Goal: Task Accomplishment & Management: Use online tool/utility

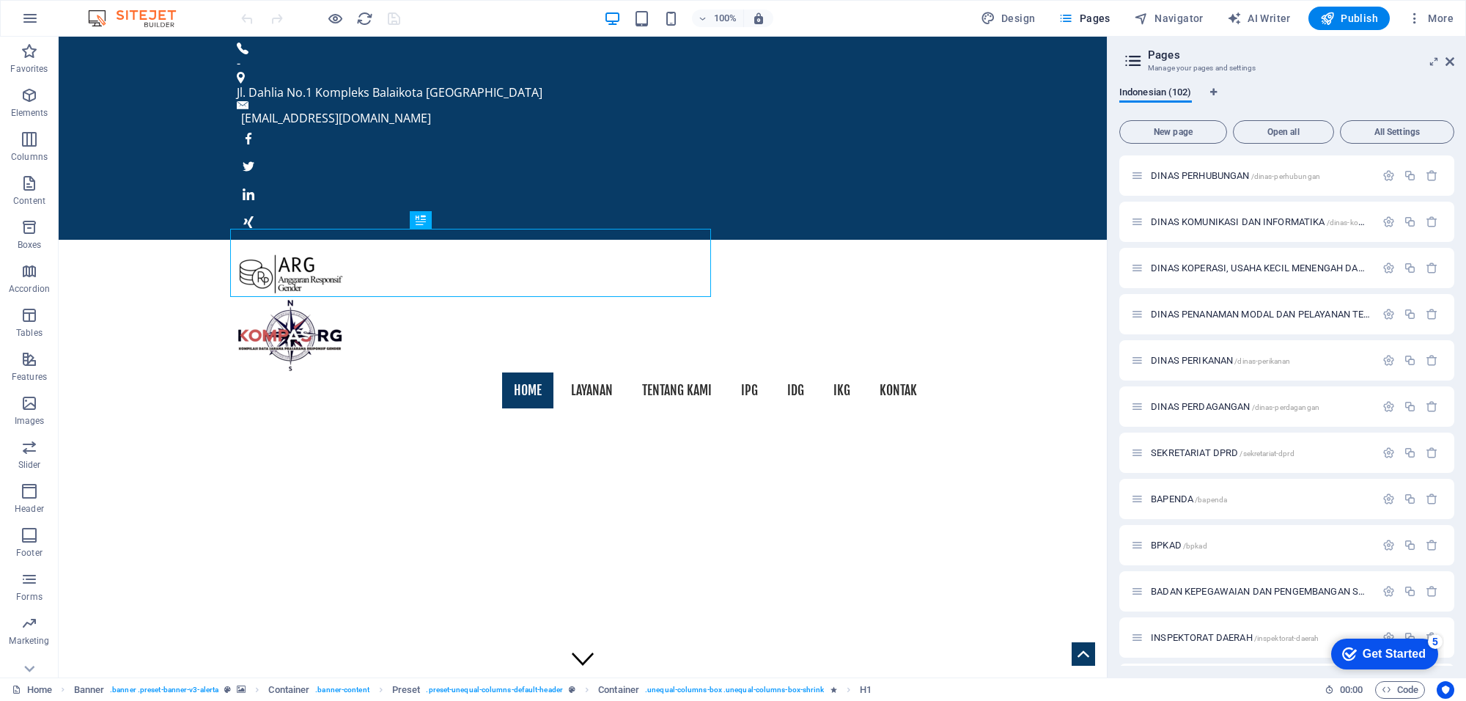
scroll to position [3740, 0]
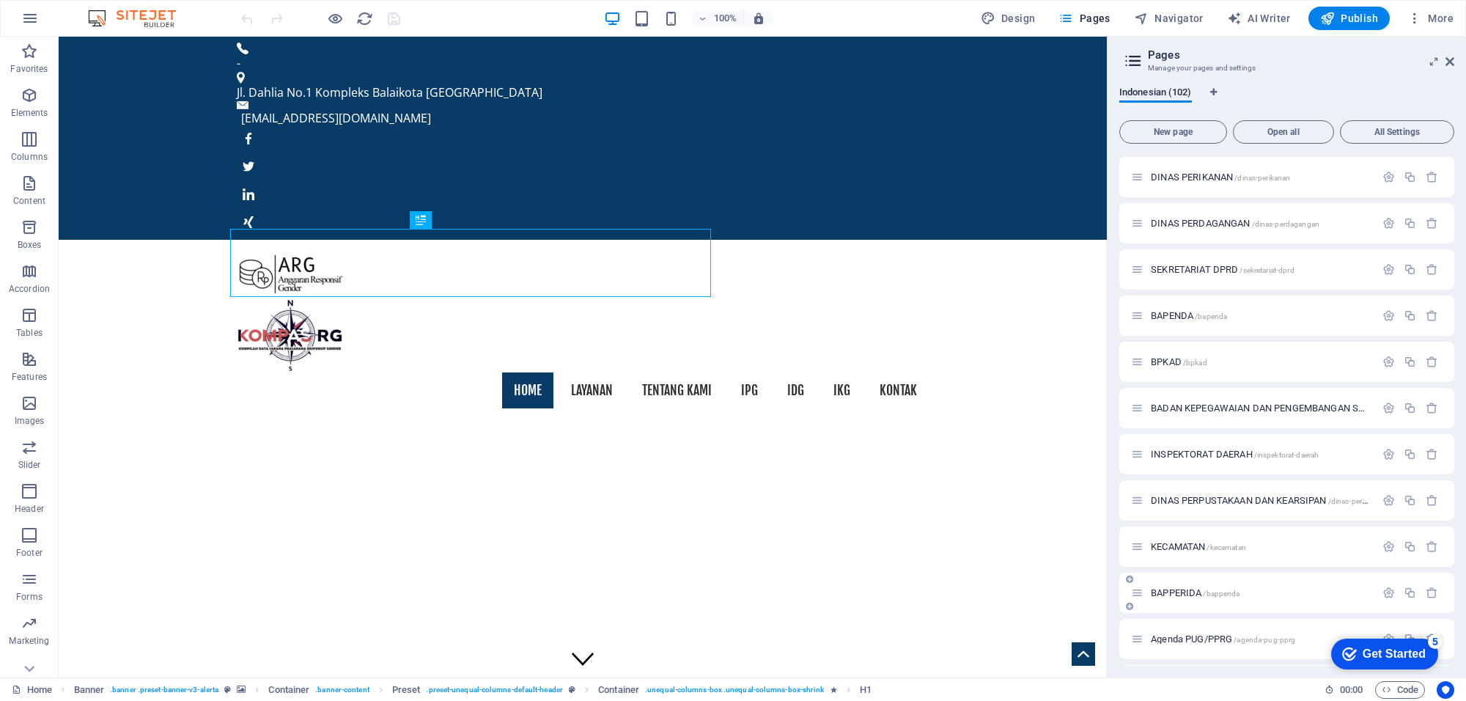
click at [1190, 588] on span "BAPPERIDA /bapperida" at bounding box center [1195, 592] width 89 height 11
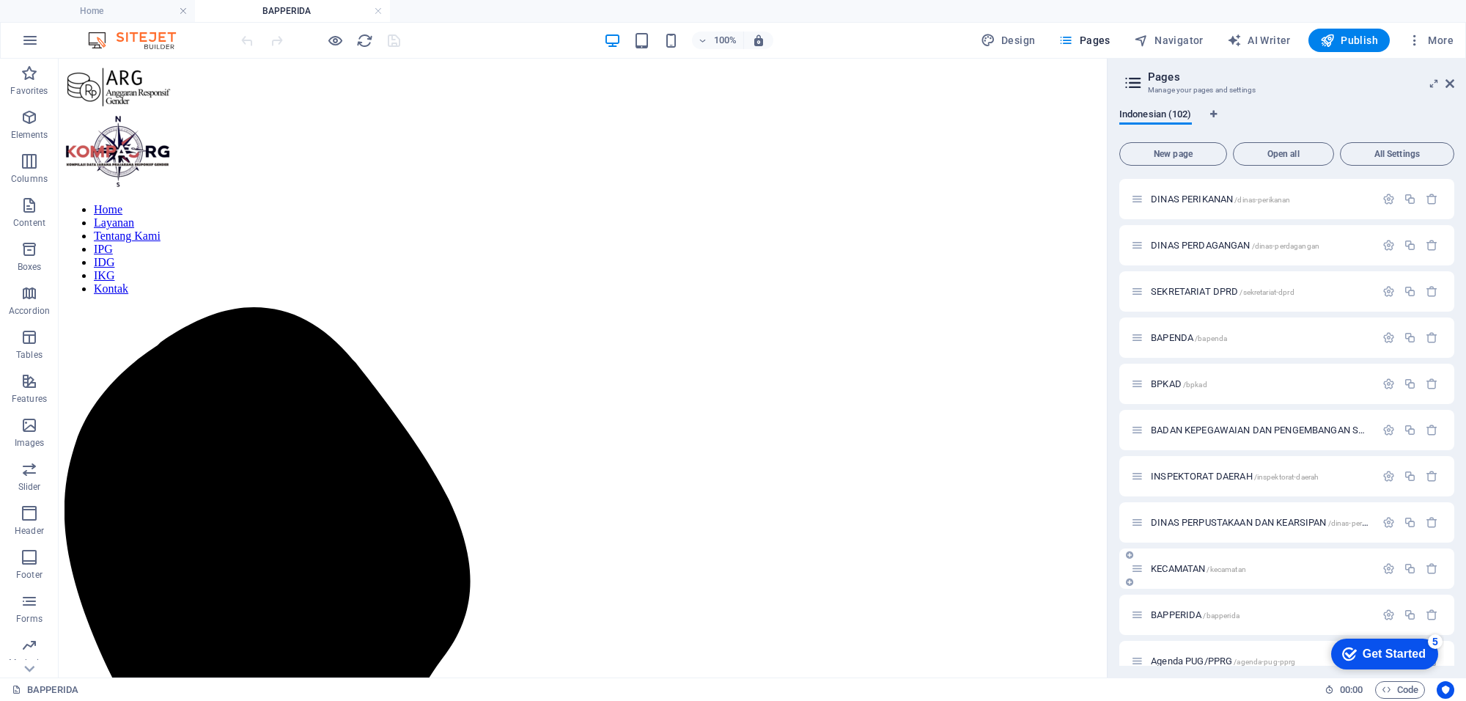
scroll to position [0, 0]
click at [1390, 613] on icon "button" at bounding box center [1389, 615] width 12 height 12
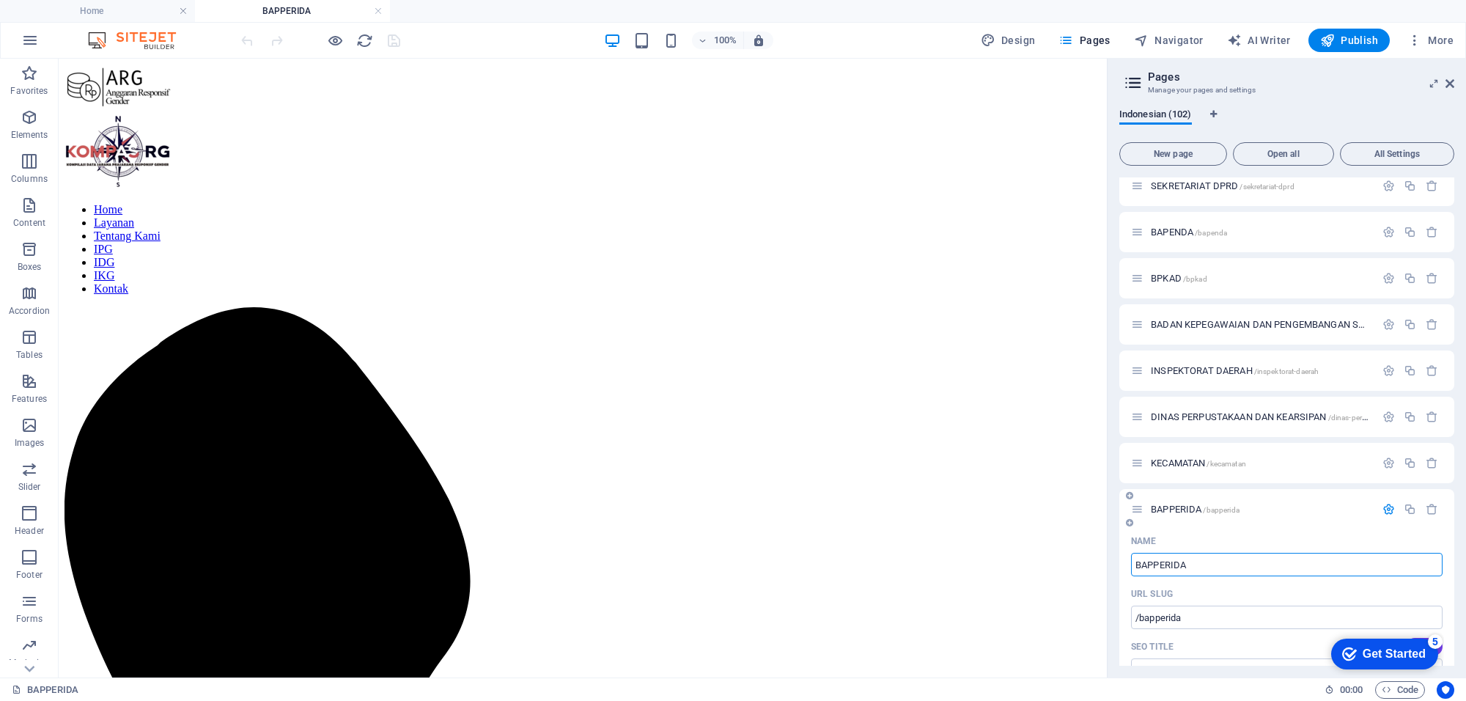
scroll to position [3937, 0]
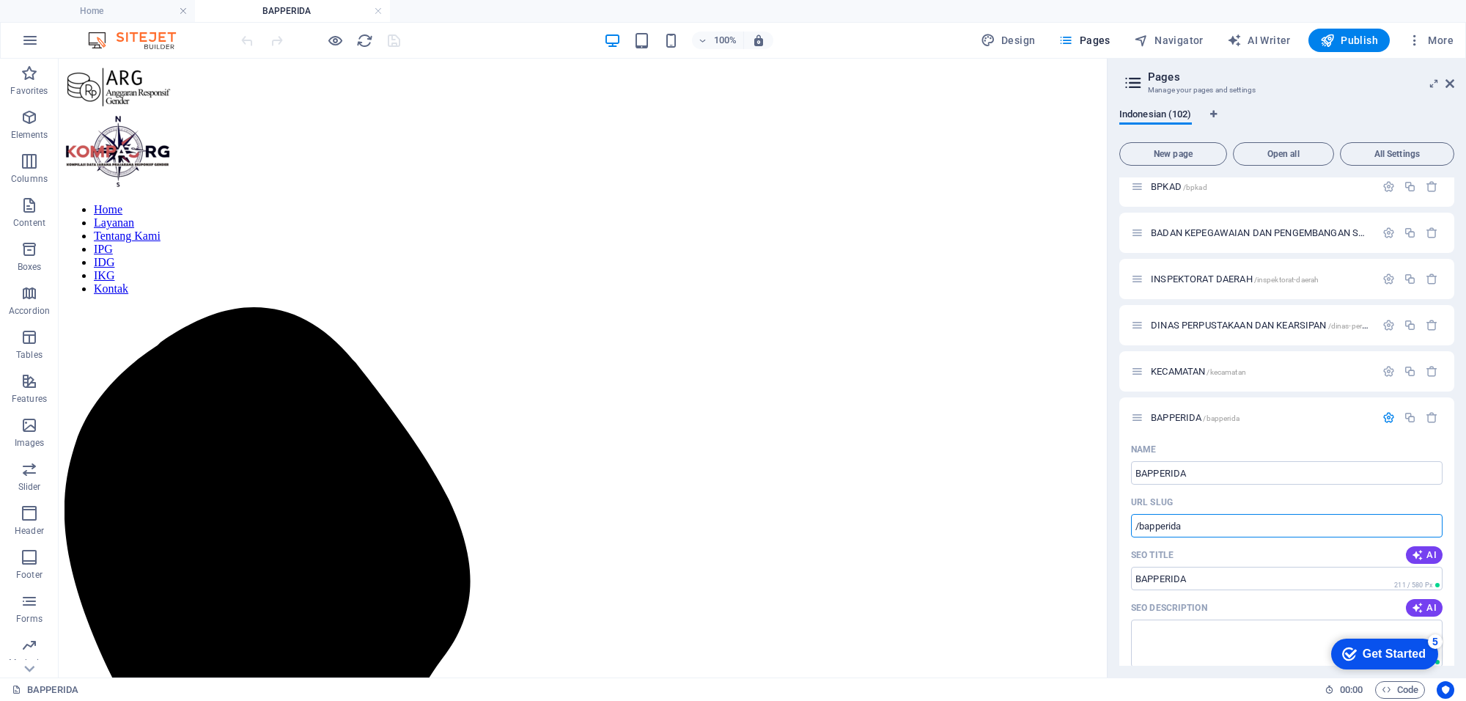
drag, startPoint x: 1202, startPoint y: 521, endPoint x: 1107, endPoint y: 526, distance: 95.4
click at [1107, 526] on aside "Pages Manage your pages and settings Indonesian (102) New page Open all All Set…" at bounding box center [1286, 368] width 359 height 619
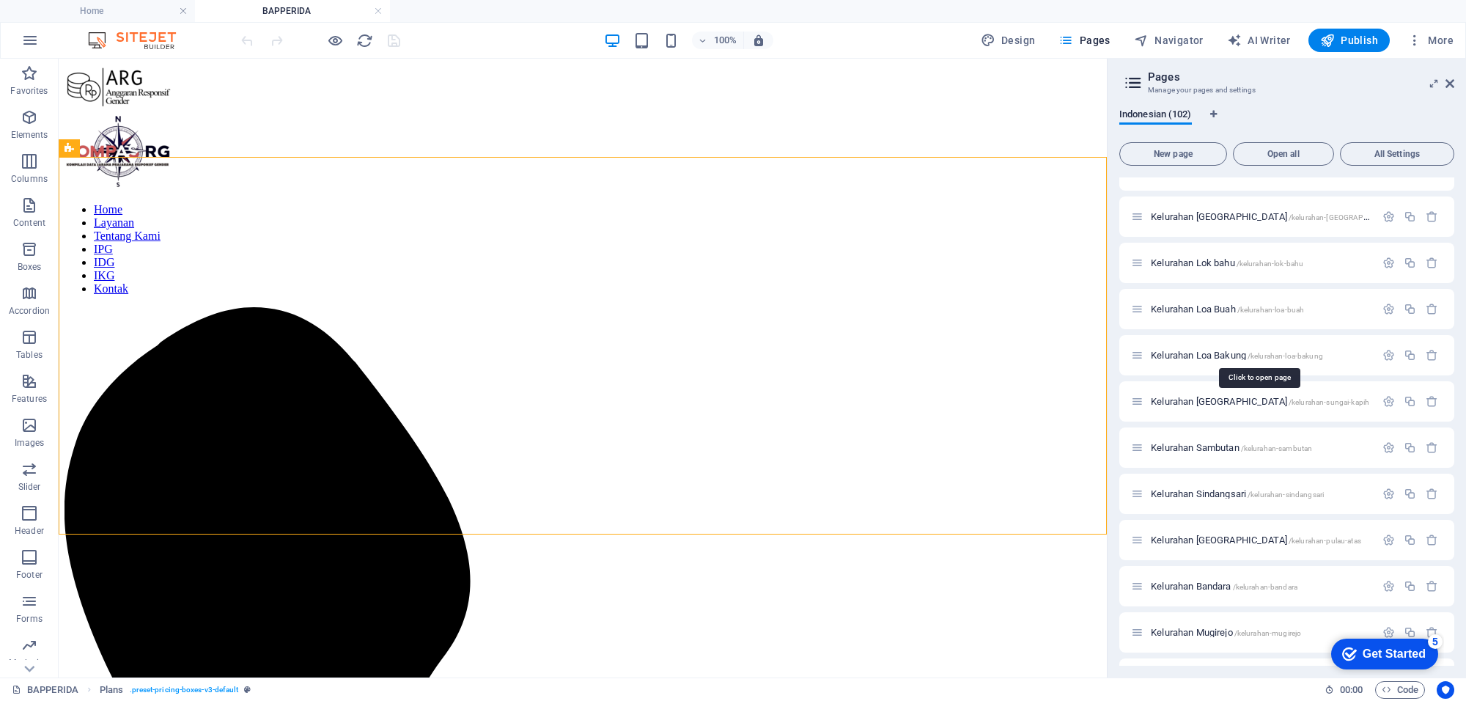
scroll to position [1646, 0]
drag, startPoint x: 379, startPoint y: 12, endPoint x: 1268, endPoint y: 348, distance: 950.8
click at [379, 12] on link at bounding box center [378, 11] width 9 height 14
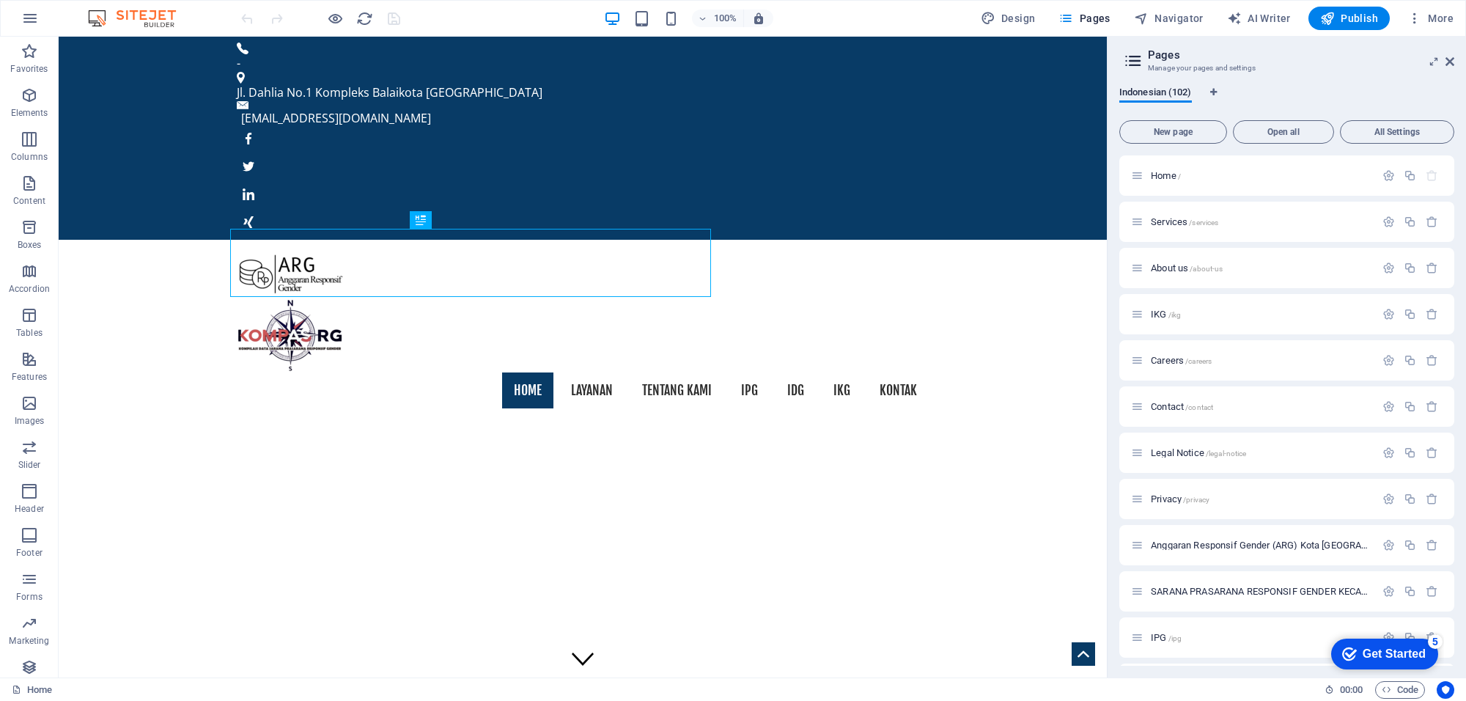
scroll to position [183, 0]
click at [1214, 547] on span "FILE - FILE GAP - GBS [DATE]-[DATE] /file-file-gap-gbs-2024-2025" at bounding box center [1275, 546] width 249 height 11
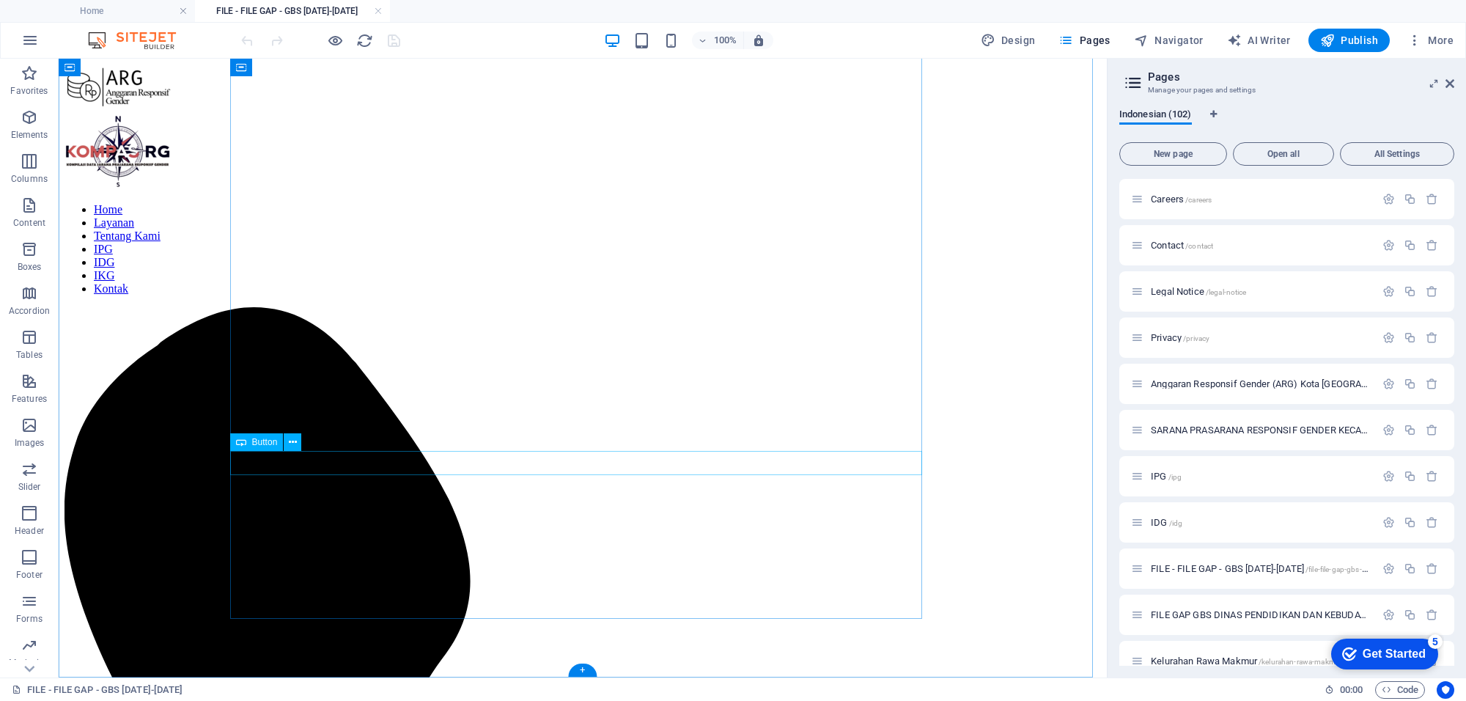
scroll to position [221, 0]
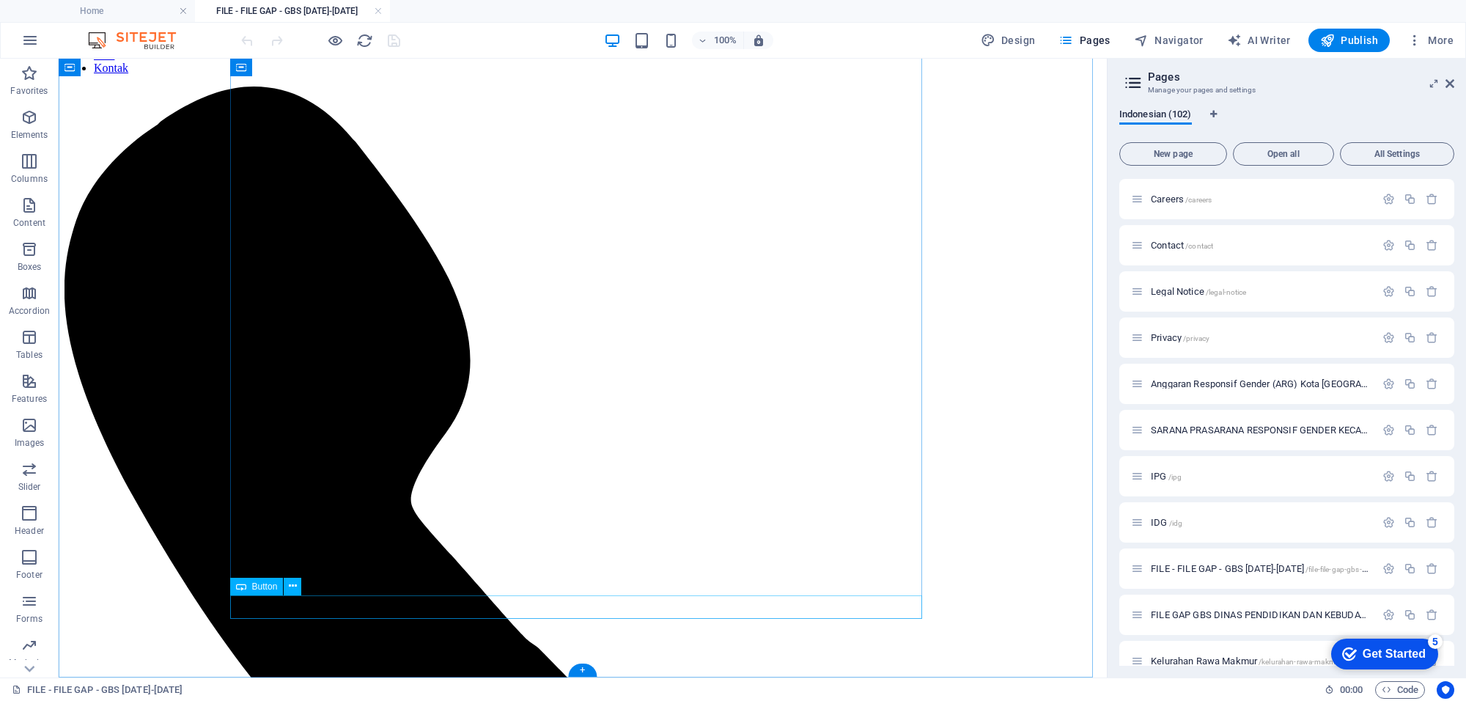
select select "89"
select select "overlay"
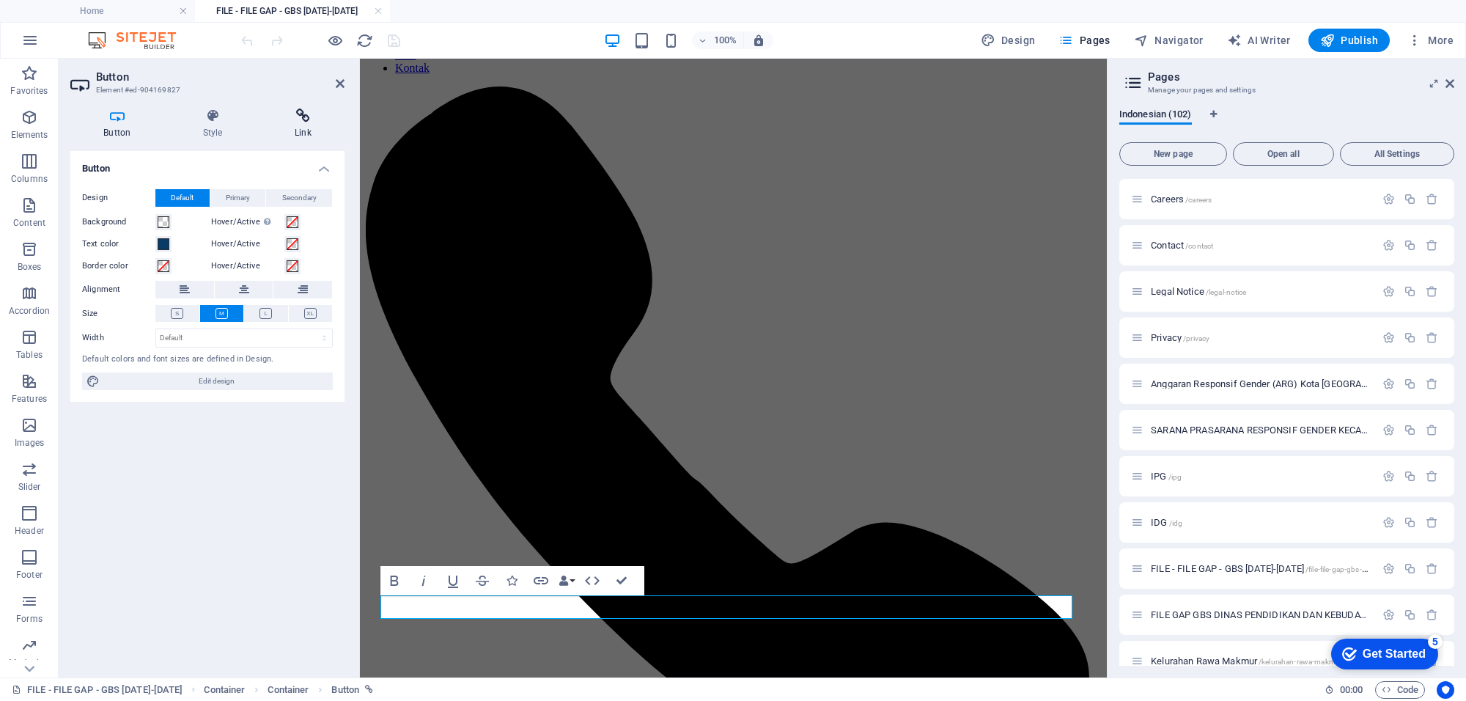
click at [295, 125] on h4 "Link" at bounding box center [303, 124] width 83 height 31
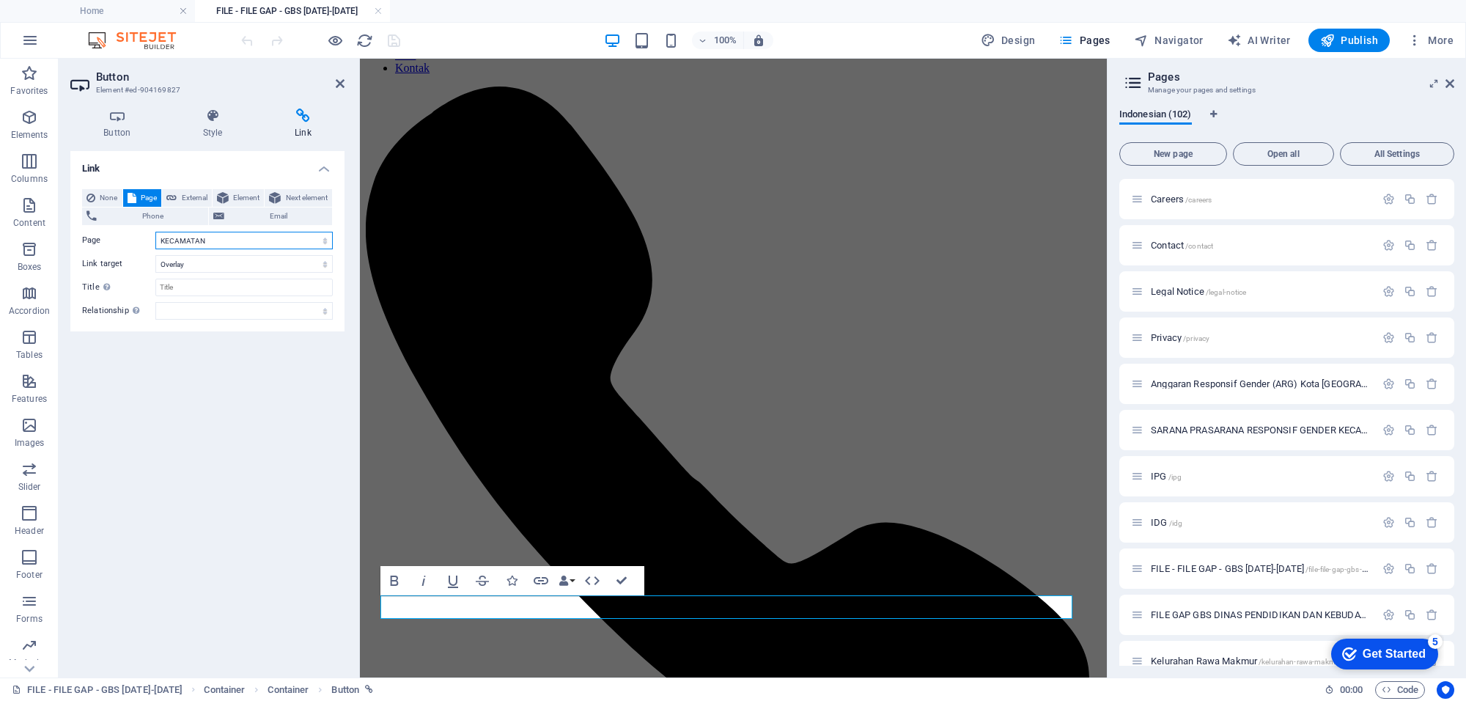
click at [306, 235] on select "Home Services About us IKG Careers Contact Legal Notice Privacy Anggaran Respon…" at bounding box center [243, 241] width 177 height 18
select select "90"
click at [155, 232] on select "Home Services About us IKG Careers Contact Legal Notice Privacy Anggaran Respon…" at bounding box center [243, 241] width 177 height 18
click at [400, 29] on div at bounding box center [320, 40] width 164 height 23
click at [396, 40] on icon "save" at bounding box center [394, 40] width 17 height 17
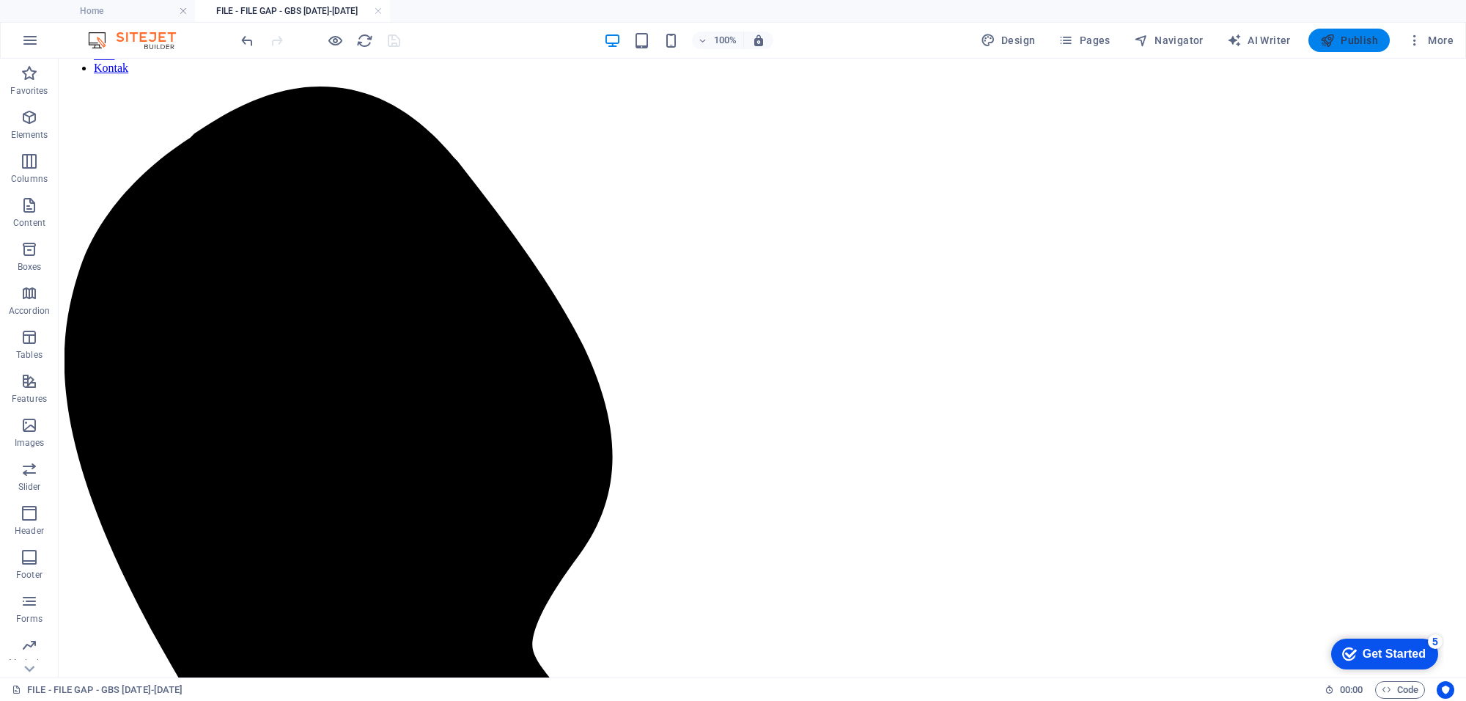
click at [1337, 35] on span "Publish" at bounding box center [1349, 40] width 58 height 15
